Goal: Transaction & Acquisition: Book appointment/travel/reservation

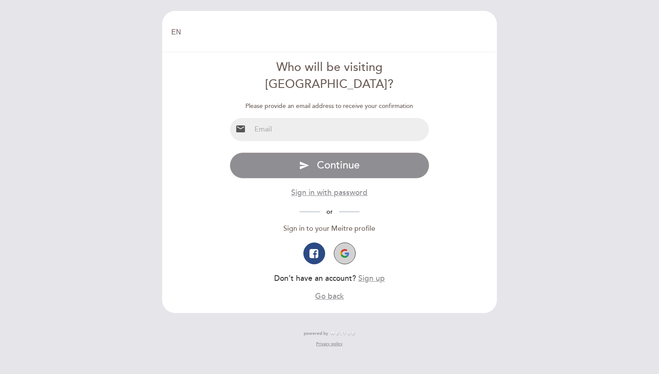
click at [344, 249] on img "button" at bounding box center [344, 253] width 9 height 9
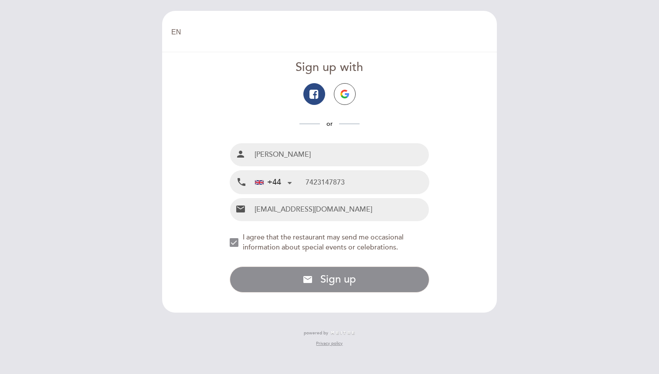
type input "7423147873"
click at [238, 240] on div "NEW_MODAL_AGREE_RESTAURANT_SEND_OCCASIONAL_INFO" at bounding box center [234, 242] width 9 height 9
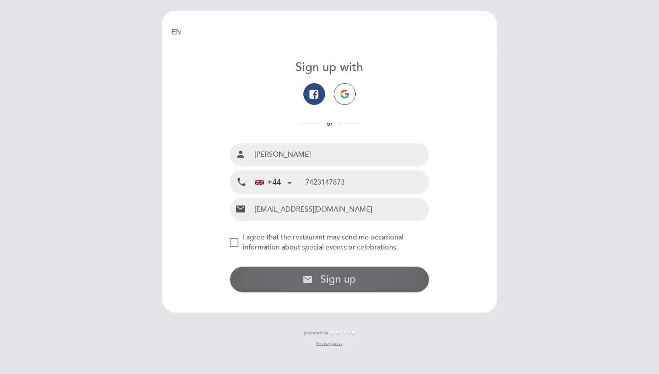
click at [304, 276] on icon "email" at bounding box center [307, 279] width 10 height 10
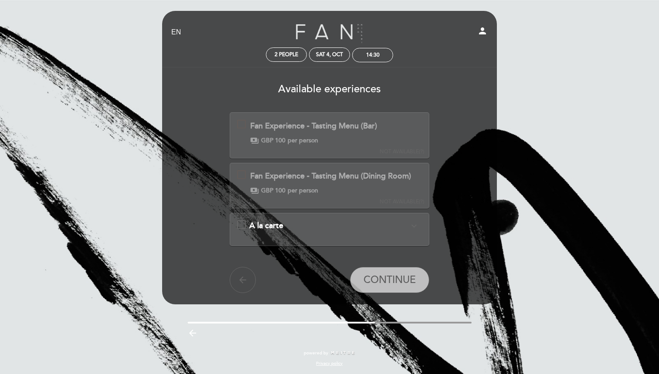
click at [292, 227] on div "A la carte expand_more" at bounding box center [329, 225] width 160 height 11
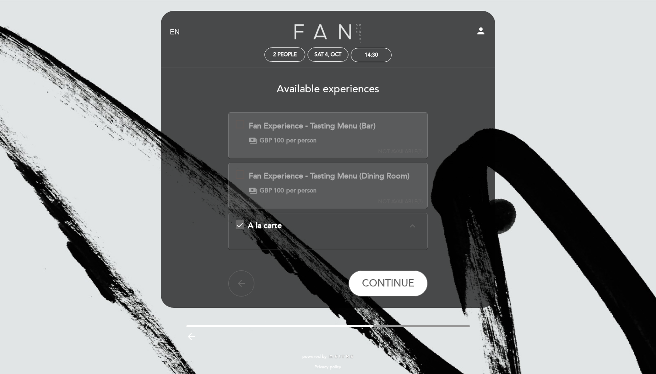
click at [292, 227] on div "A la carte expand_less" at bounding box center [328, 225] width 160 height 11
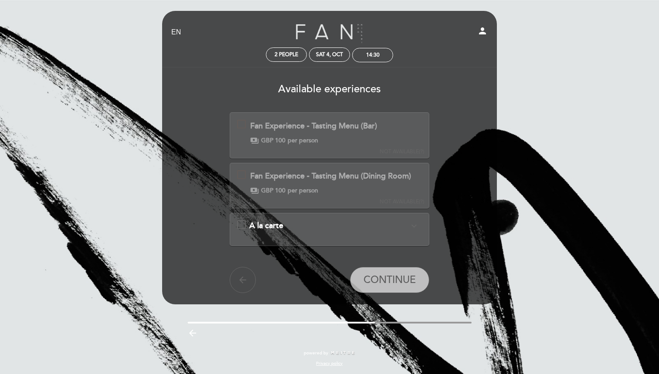
click at [292, 227] on div "A la carte expand_more" at bounding box center [329, 225] width 160 height 11
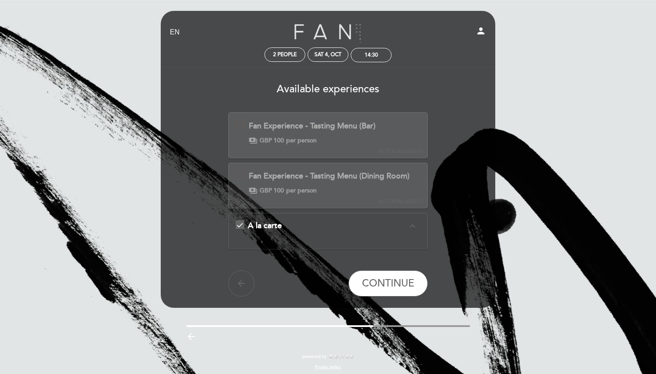
click at [413, 227] on icon "expand_less" at bounding box center [412, 226] width 10 height 10
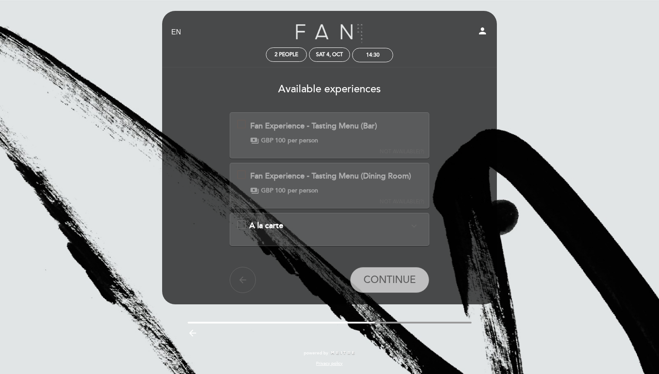
click at [413, 227] on icon "expand_more" at bounding box center [414, 226] width 10 height 10
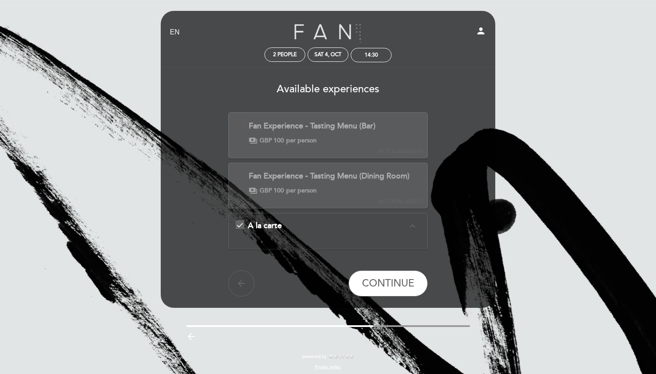
click at [355, 173] on div "Fan Experience - Tasting Menu (Dining Room)" at bounding box center [329, 176] width 161 height 11
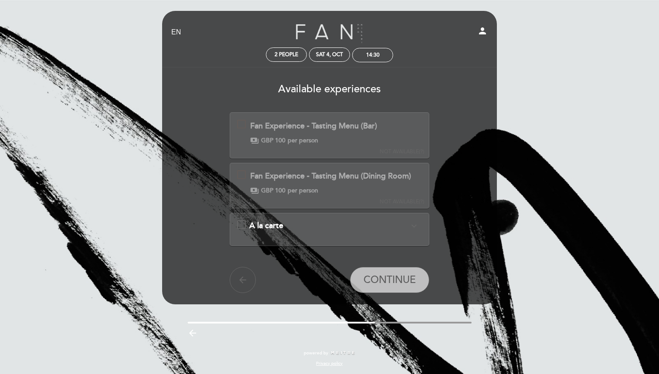
click at [355, 173] on div "Fan Experience - Tasting Menu (Dining Room)" at bounding box center [330, 176] width 161 height 11
click at [368, 132] on div "Fan Experience - Tasting Menu (Bar) This experience is not available for your s…" at bounding box center [307, 132] width 140 height 25
click at [372, 190] on div "payments GBP 100 per person" at bounding box center [330, 190] width 161 height 9
click at [372, 220] on div "A la carte expand_more" at bounding box center [329, 225] width 160 height 11
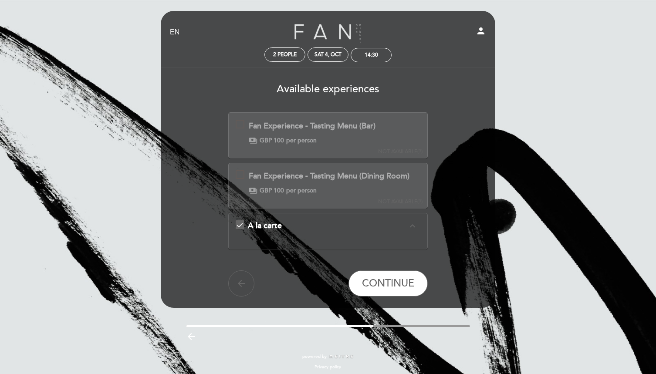
click at [375, 174] on button "NOT AVAILABLE (?)" at bounding box center [400, 184] width 50 height 43
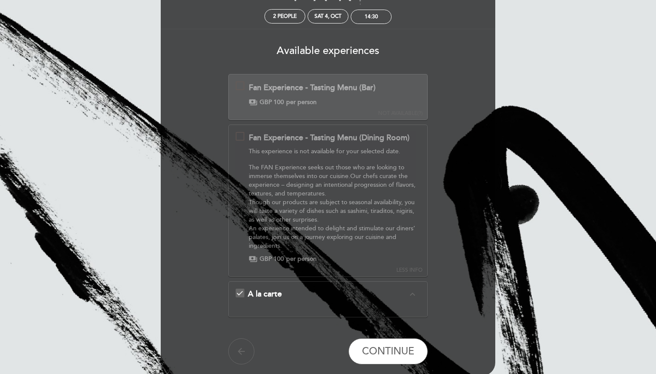
scroll to position [40, 0]
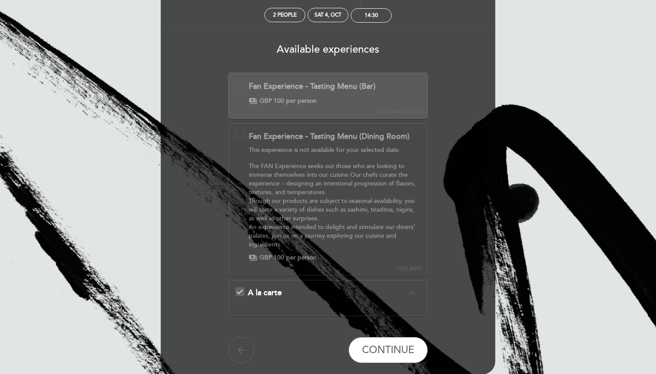
click at [311, 98] on span "per person" at bounding box center [301, 101] width 30 height 9
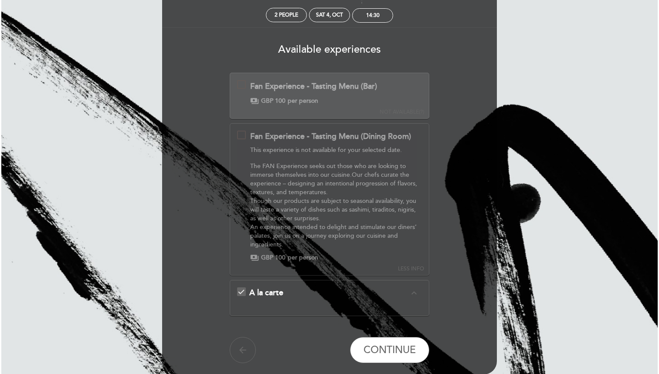
scroll to position [0, 0]
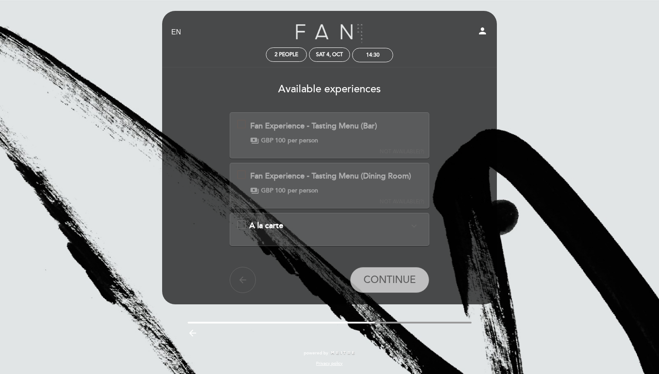
click at [321, 139] on div "payments GBP 100 per person" at bounding box center [313, 140] width 127 height 9
click at [378, 222] on div "A la carte expand_more" at bounding box center [329, 225] width 160 height 11
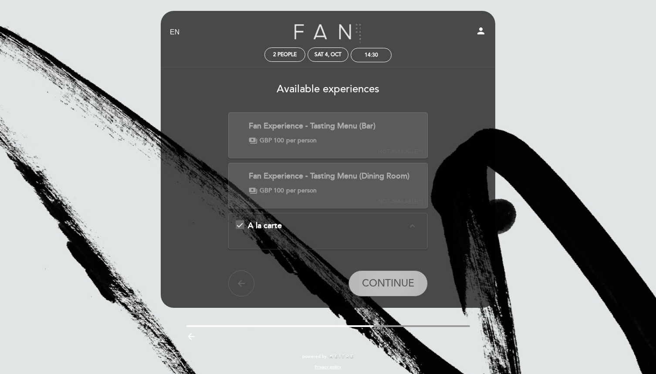
click at [385, 287] on span "CONTINUE" at bounding box center [388, 283] width 52 height 12
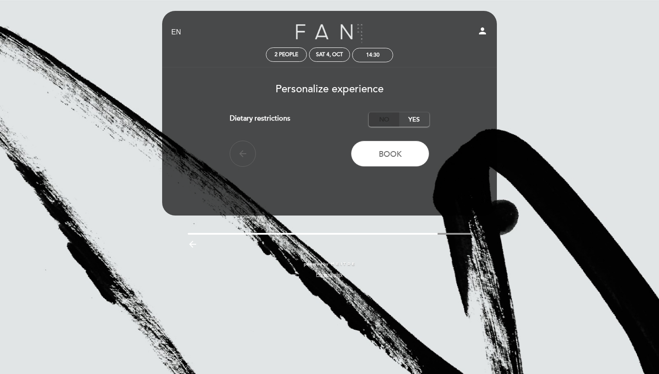
click at [392, 120] on label "No" at bounding box center [383, 119] width 30 height 14
click at [391, 160] on button "Book" at bounding box center [390, 154] width 78 height 26
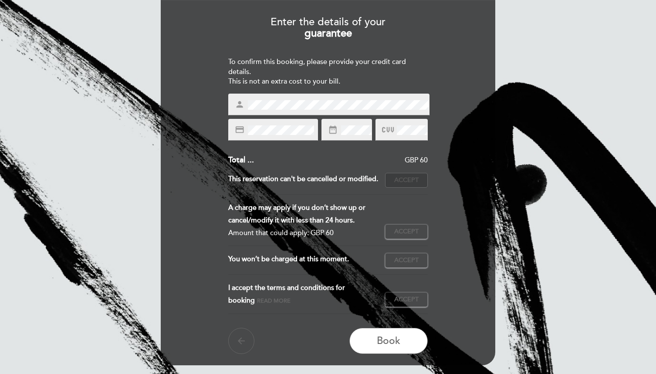
scroll to position [59, 0]
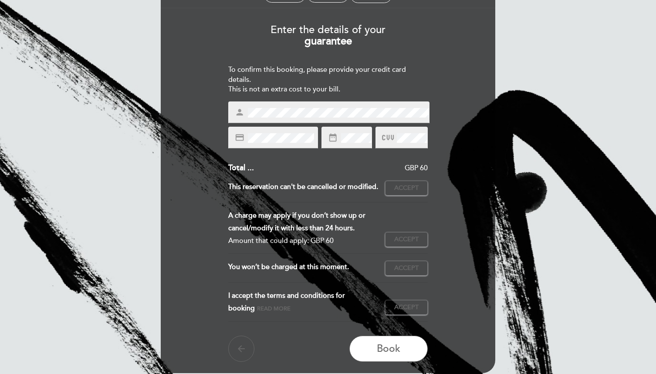
click at [348, 86] on div "To confirm this booking, please provide your credit card details. This is not a…" at bounding box center [328, 80] width 200 height 30
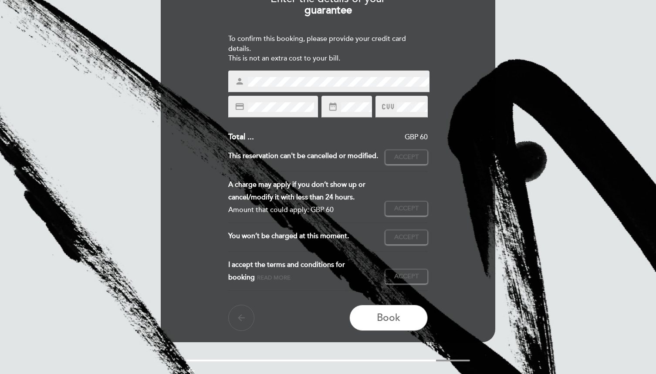
scroll to position [91, 0]
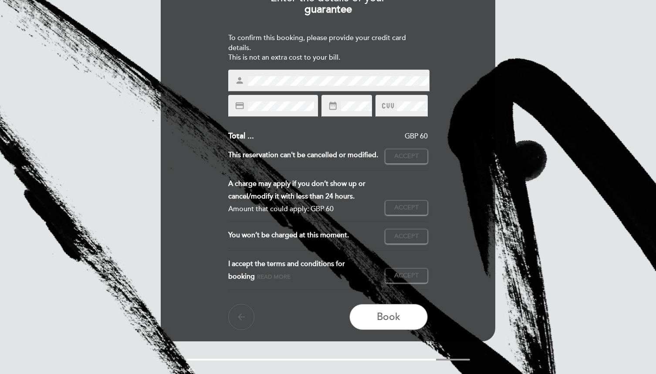
click at [388, 99] on icon at bounding box center [388, 106] width 12 height 14
click at [392, 106] on icon at bounding box center [388, 106] width 12 height 14
click at [374, 147] on div "Subtotal : GBP 60 Service charge : GBP 0 (0%) Tax : GBP 0 (0%) Total ... GBP 60…" at bounding box center [328, 191] width 200 height 120
click at [528, 163] on div "EN ES PT Fan - London person 2 people Sat 4, Oct 14:30 Welcome Welcome, Sagrika…" at bounding box center [328, 160] width 656 height 503
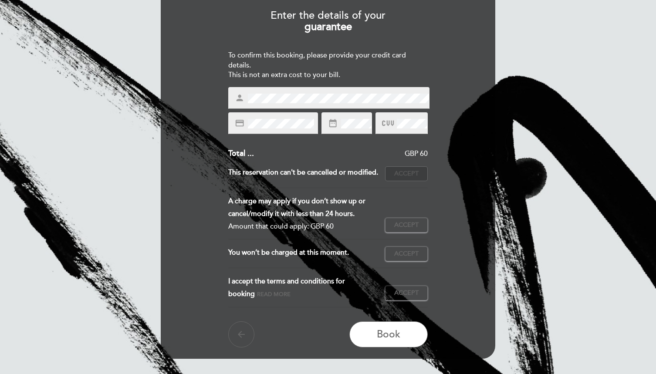
scroll to position [73, 0]
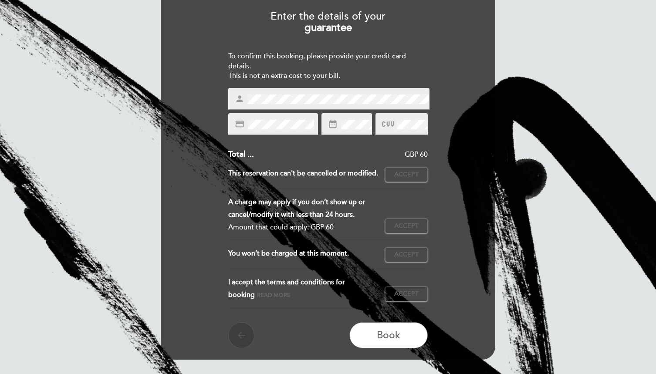
click at [237, 341] on icon "arrow_back" at bounding box center [241, 335] width 10 height 10
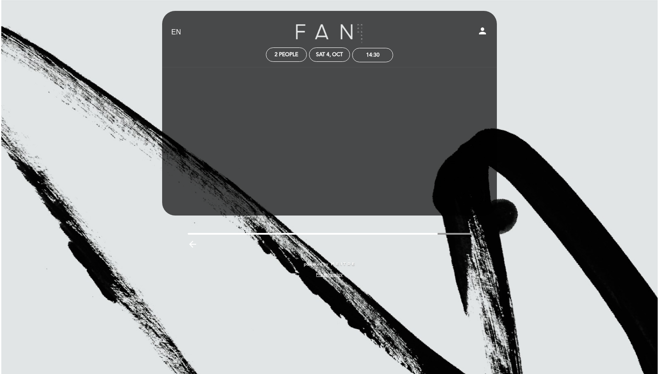
scroll to position [0, 0]
